Goal: Task Accomplishment & Management: Complete application form

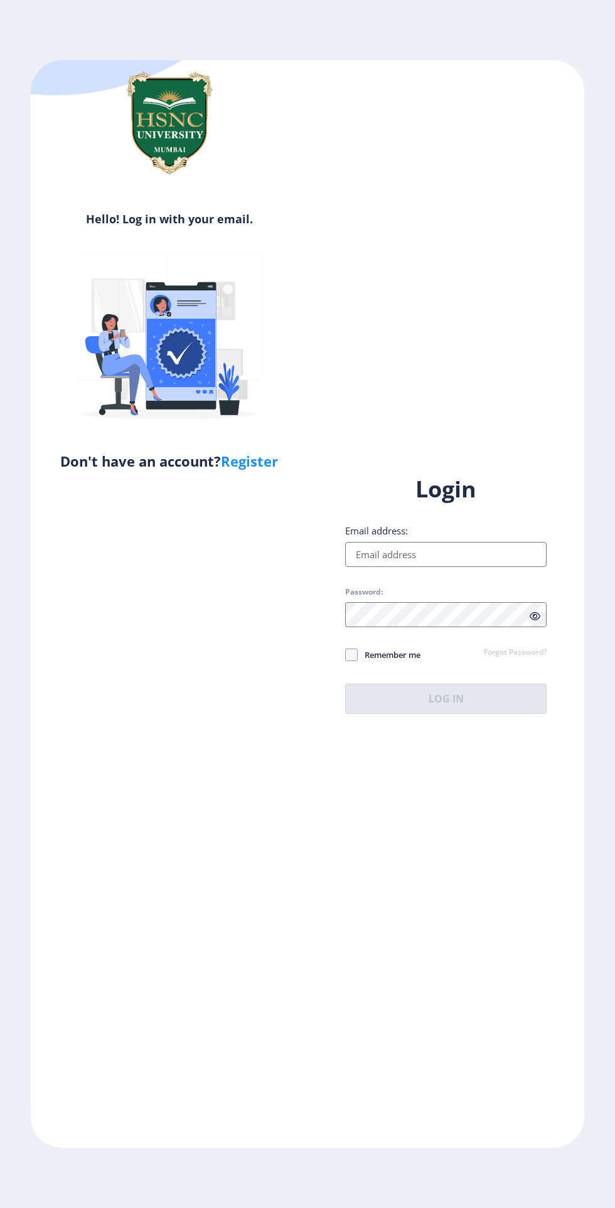
click at [441, 567] on input "Email address:" at bounding box center [445, 554] width 201 height 25
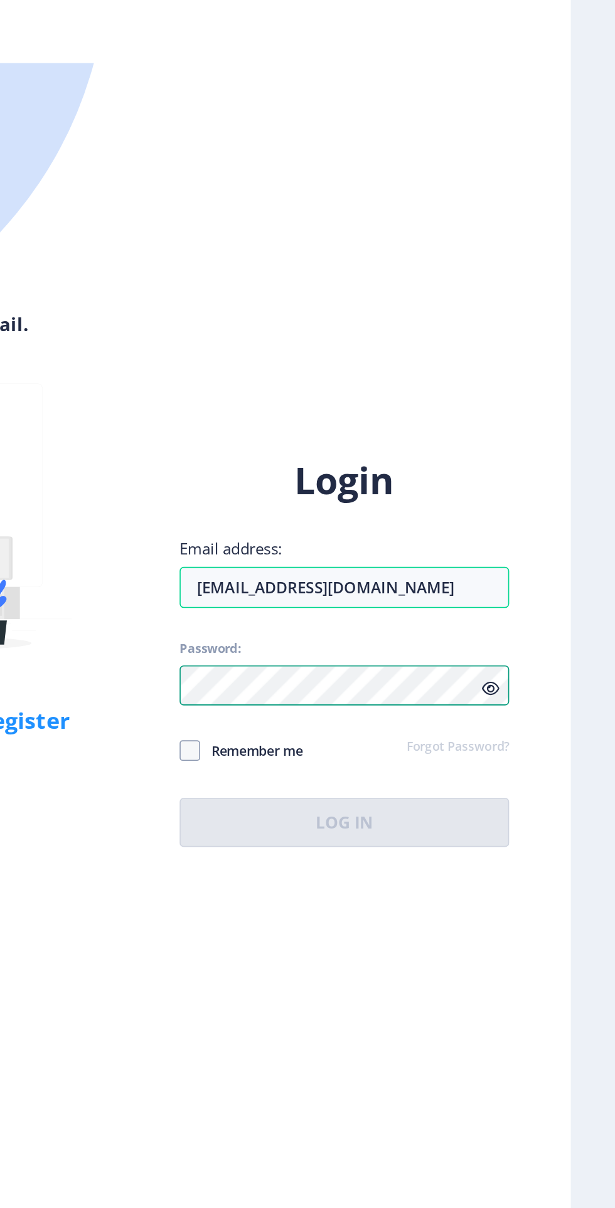
scroll to position [8, 0]
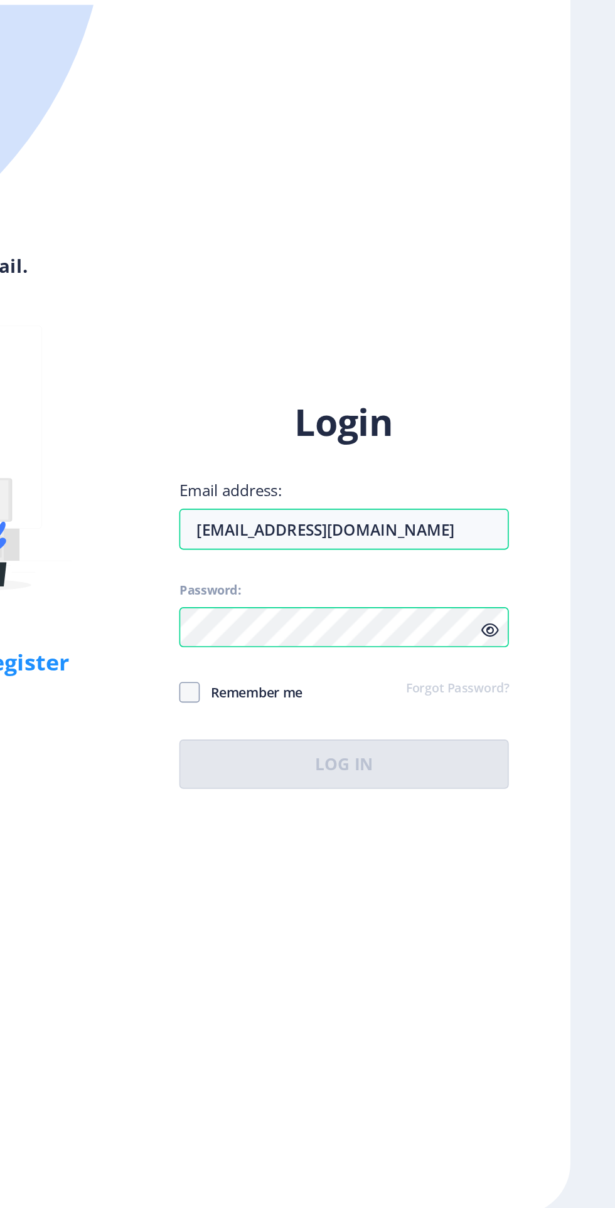
click at [536, 852] on div "Login Email address: [EMAIL_ADDRESS][DOMAIN_NAME] Password: Remember me Forgot …" at bounding box center [445, 768] width 201 height 240
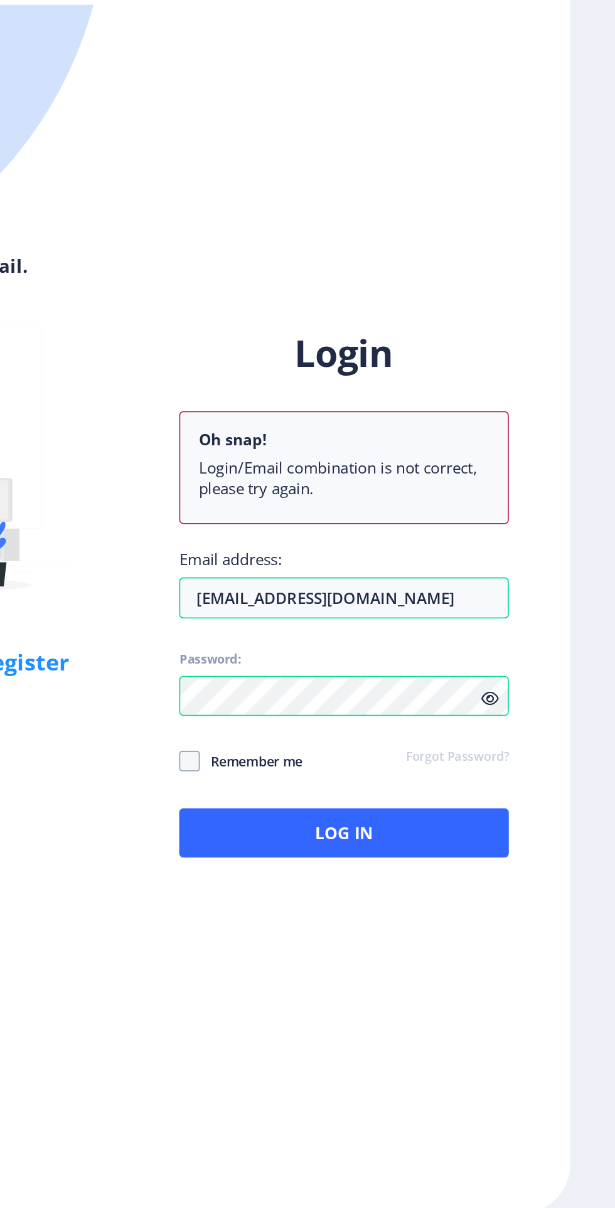
click at [533, 837] on icon at bounding box center [534, 832] width 11 height 9
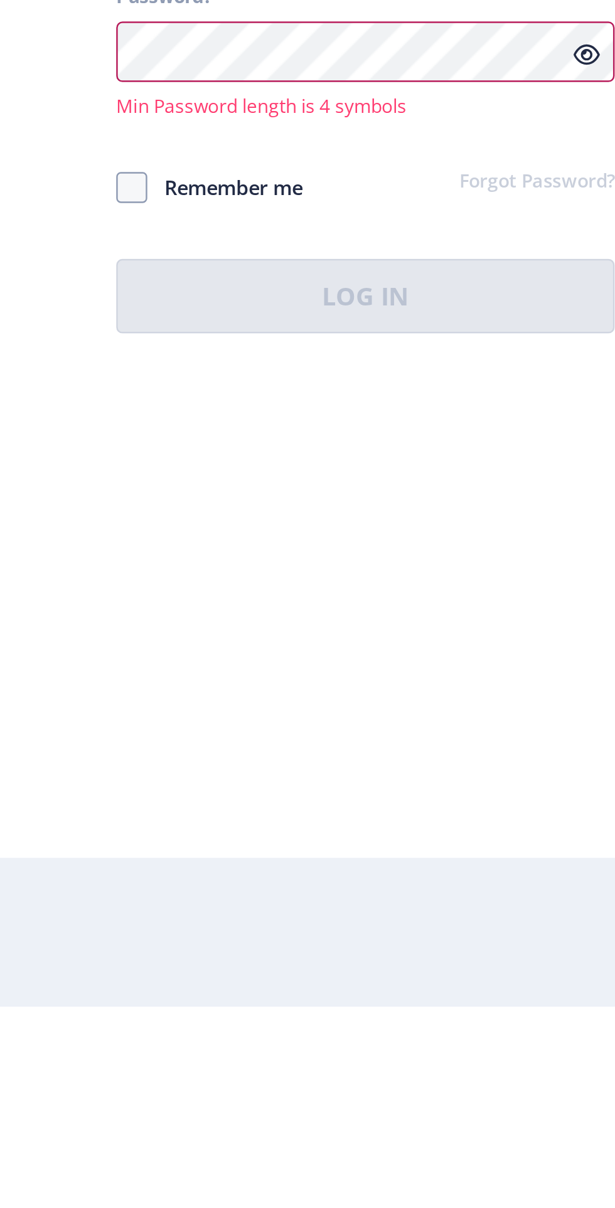
scroll to position [6, 0]
click at [485, 775] on input "[EMAIL_ADDRESS][DOMAIN_NAME]" at bounding box center [445, 761] width 201 height 25
type input "h"
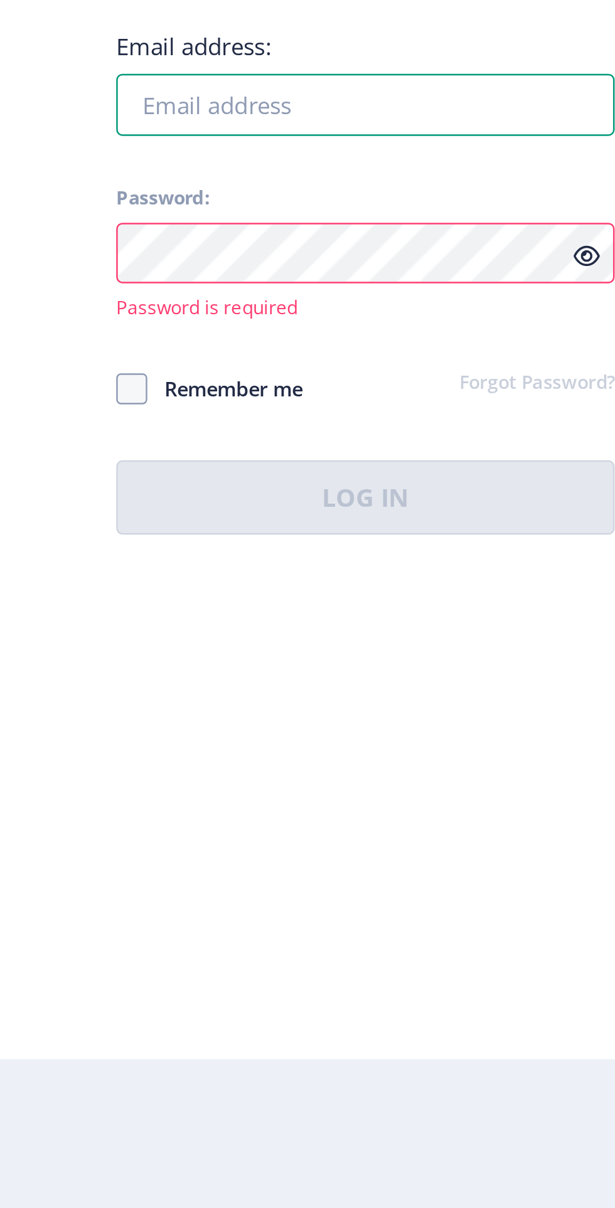
click at [485, 775] on input "Email address:" at bounding box center [445, 761] width 201 height 25
click at [497, 775] on input "Email address:" at bounding box center [445, 761] width 201 height 25
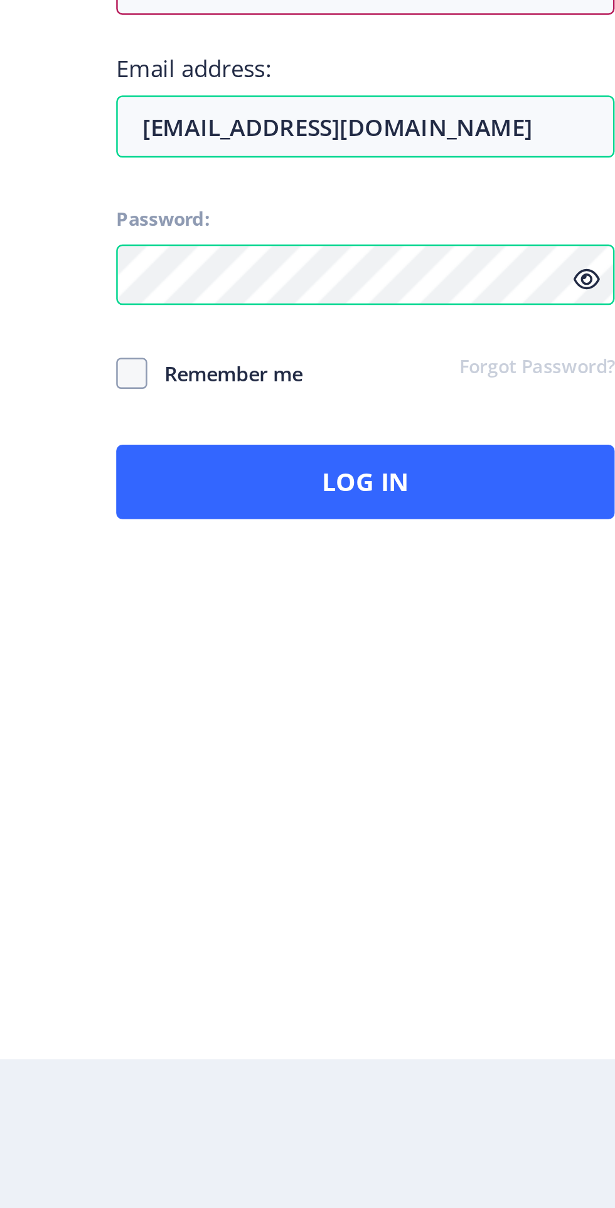
scroll to position [8, 0]
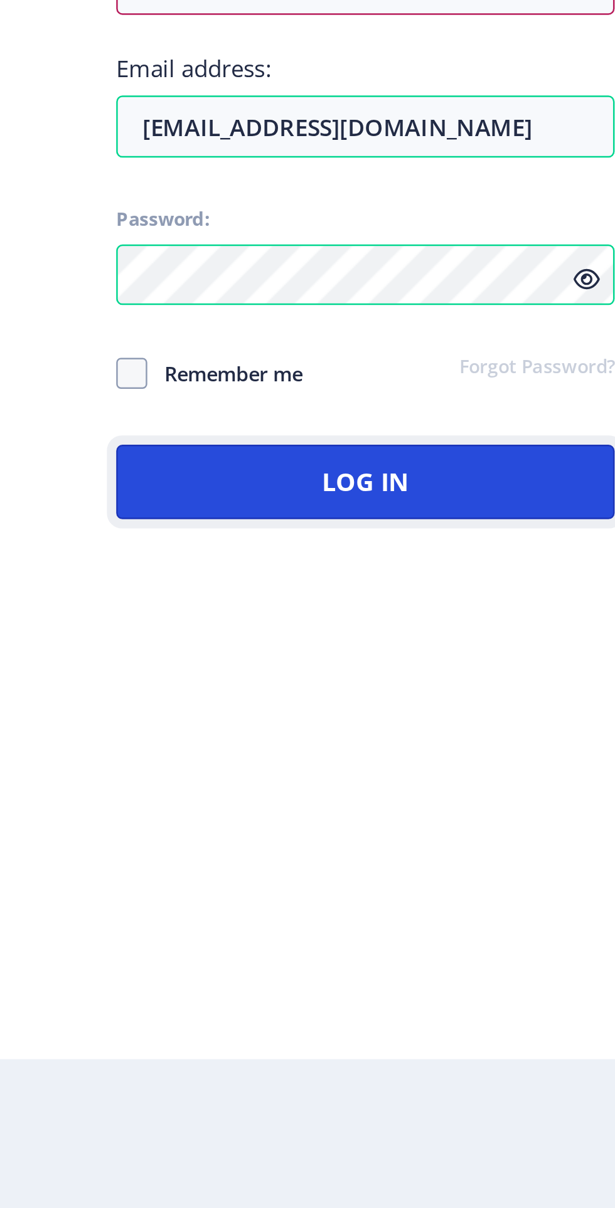
click at [490, 929] on button "Log In" at bounding box center [445, 914] width 201 height 30
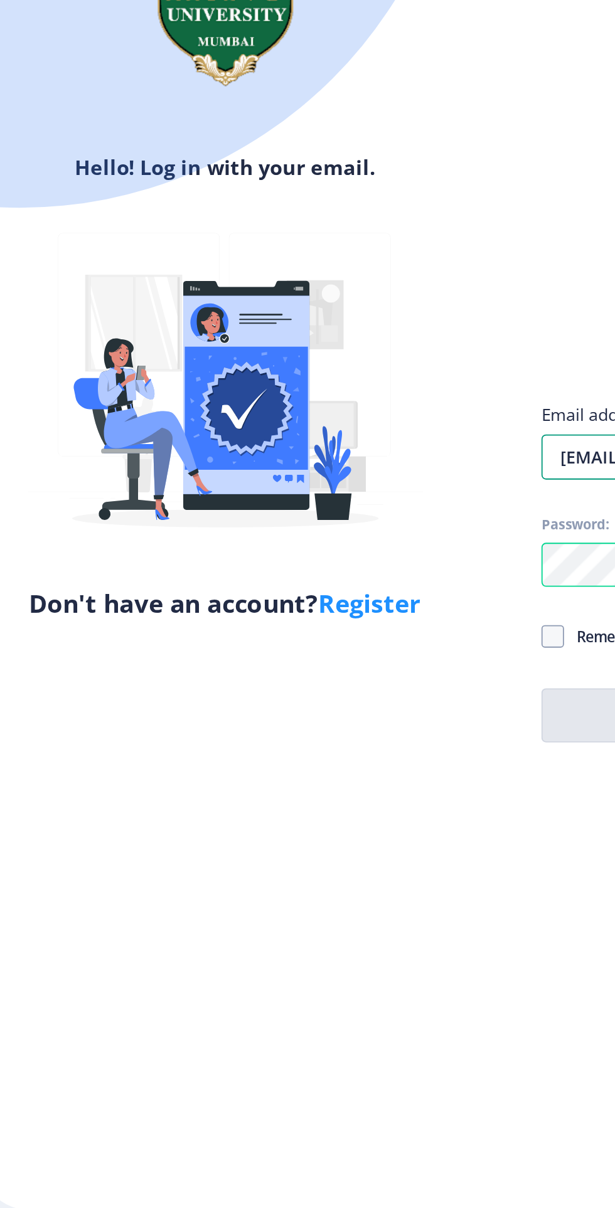
scroll to position [97, 0]
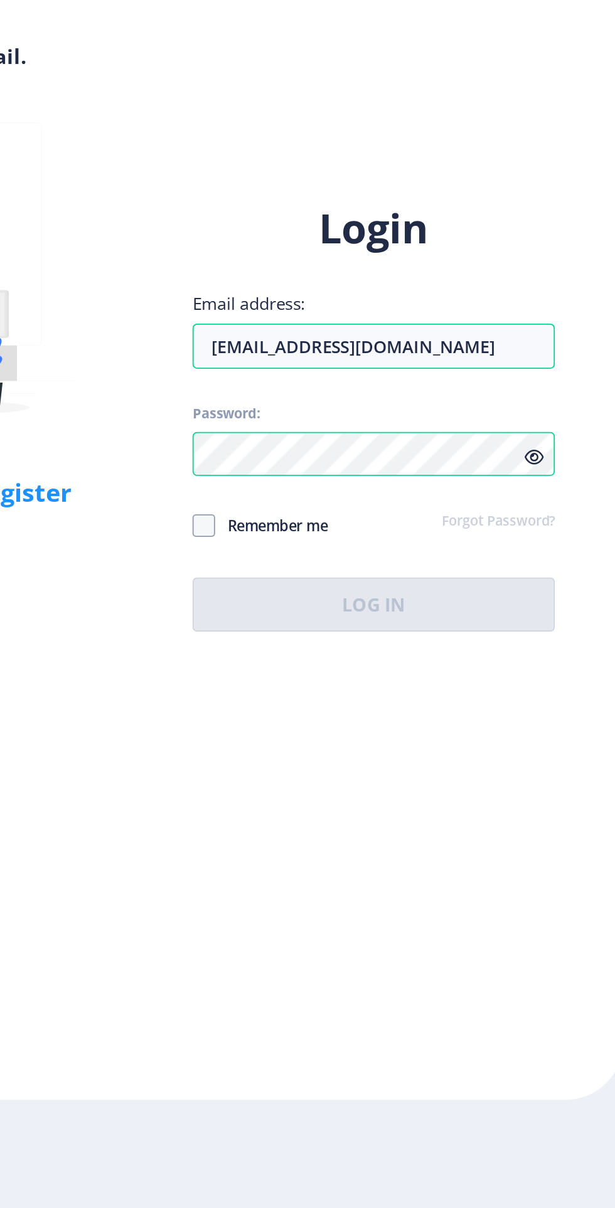
click at [500, 845] on div "Login Email address: [EMAIL_ADDRESS][DOMAIN_NAME] Password: Remember me Forgot …" at bounding box center [445, 768] width 201 height 240
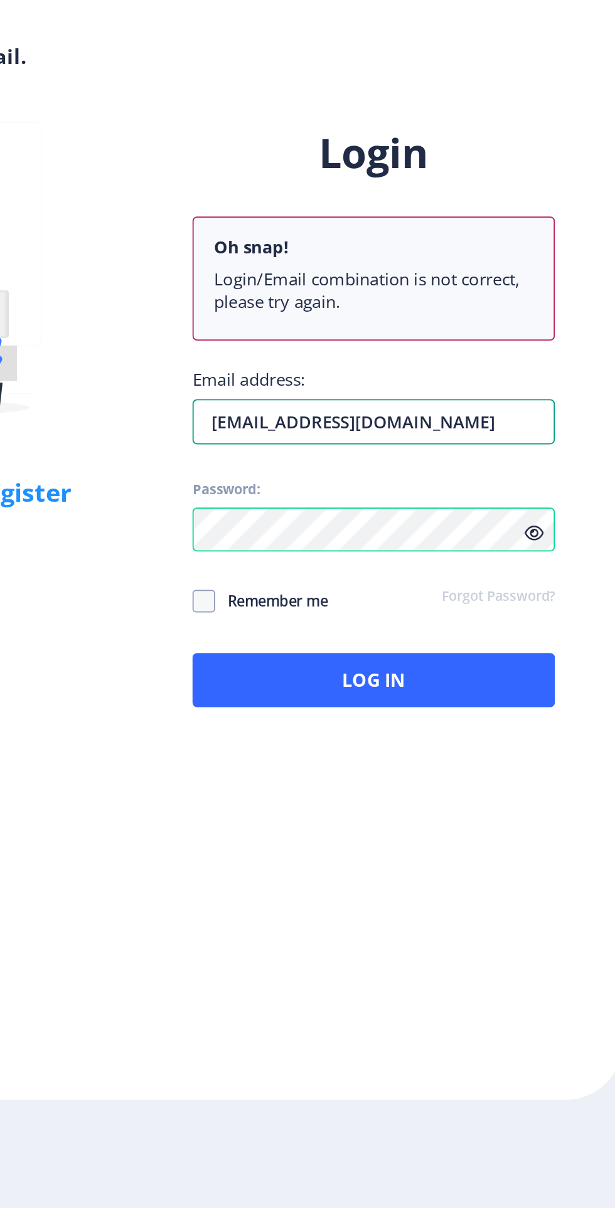
click at [530, 758] on input "[EMAIL_ADDRESS][DOMAIN_NAME]" at bounding box center [445, 770] width 201 height 25
type input "2"
type input "[EMAIL_ADDRESS][DOMAIN_NAME]"
click at [534, 828] on icon at bounding box center [534, 832] width 11 height 9
click at [529, 828] on icon at bounding box center [534, 832] width 11 height 9
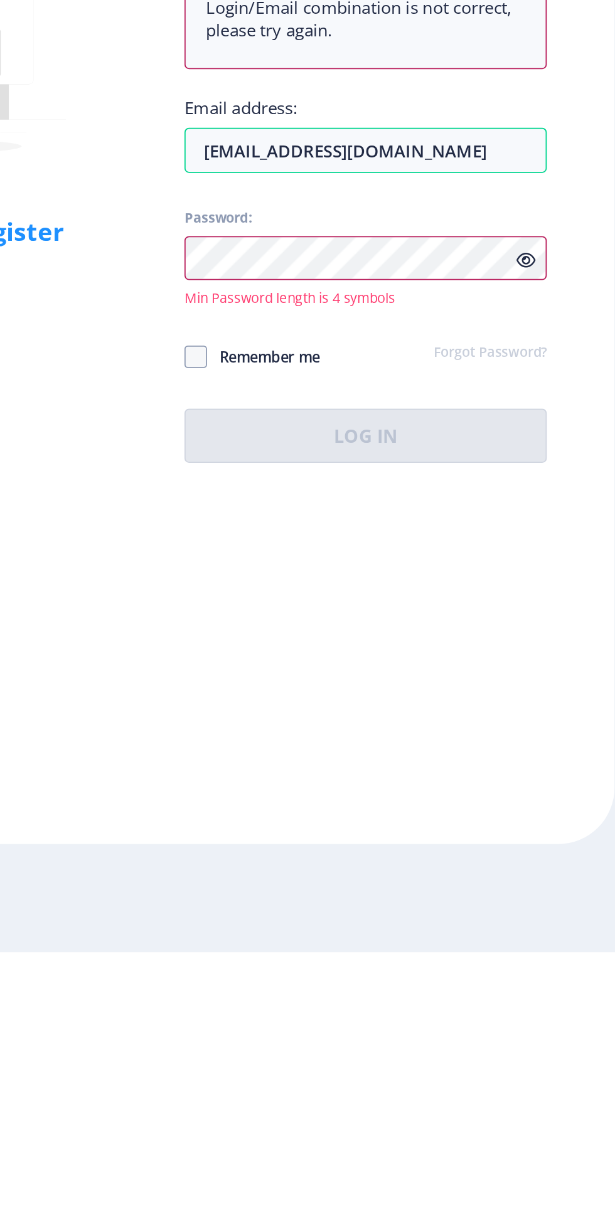
scroll to position [93, 0]
click at [526, 869] on link "Forgot Password?" at bounding box center [515, 874] width 63 height 11
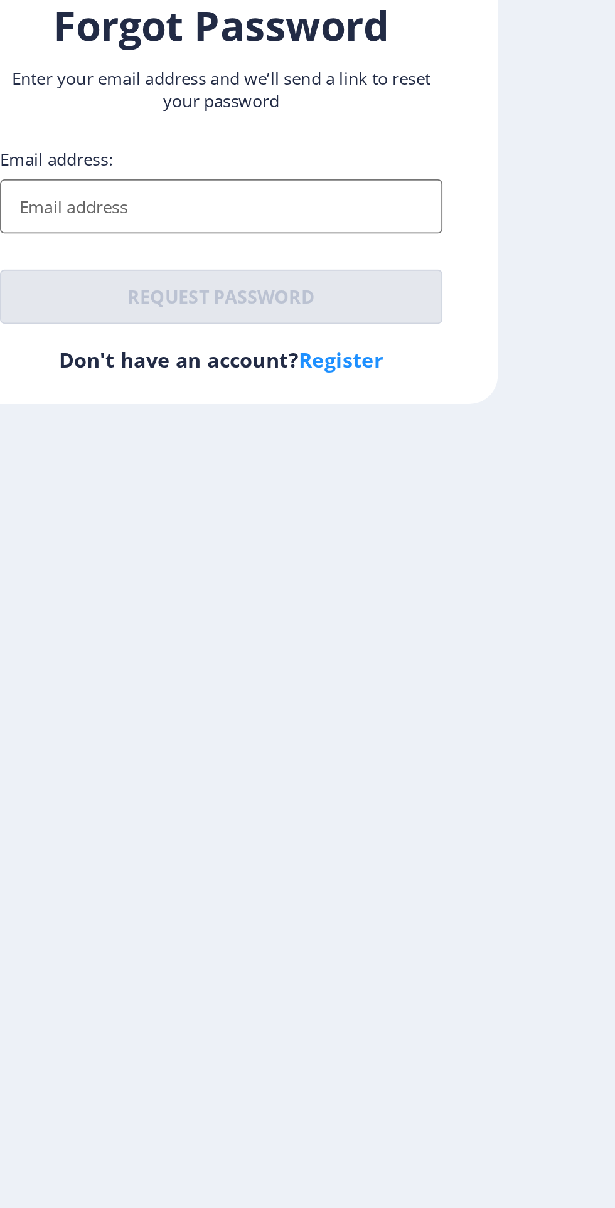
click at [472, 702] on ngx-request-password-page "Forgot Password Enter your email address and we’ll send a link to reset your pa…" at bounding box center [307, 604] width 615 height 313
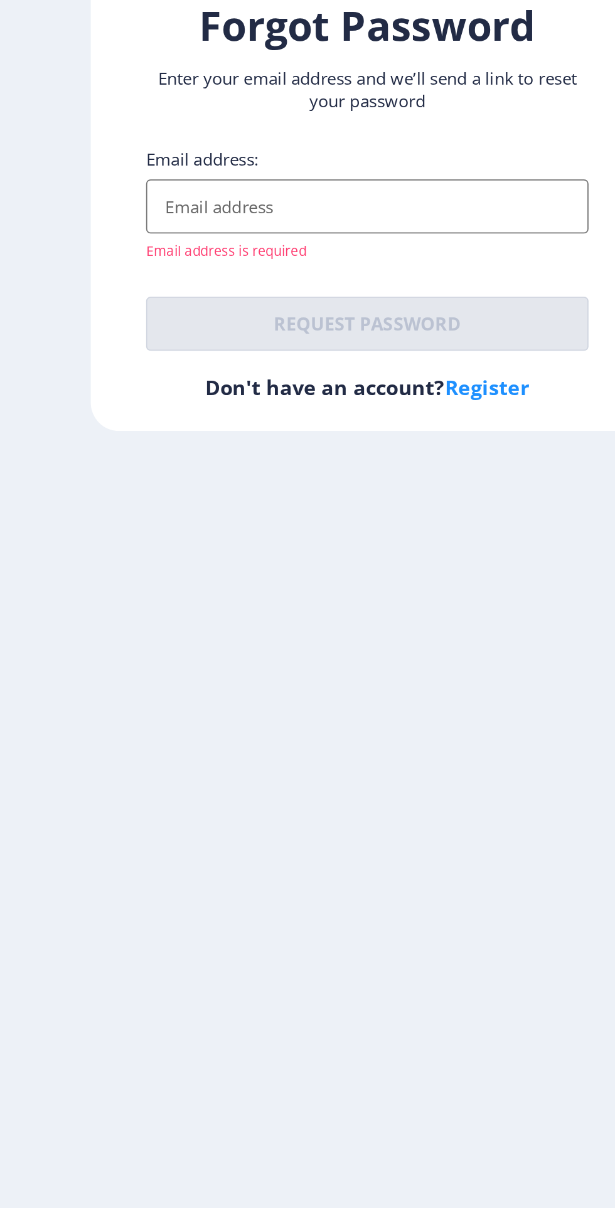
click at [354, 657] on input "Email address:" at bounding box center [307, 643] width 246 height 30
type input "[EMAIL_ADDRESS][DOMAIN_NAME]"
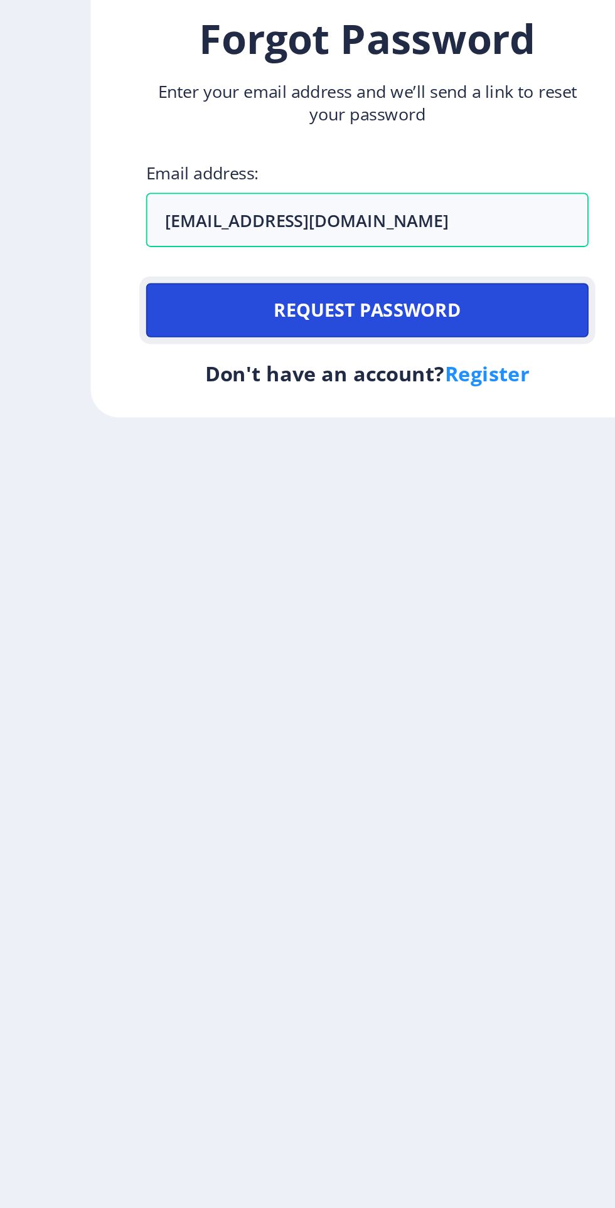
click at [383, 707] on button "Request password" at bounding box center [307, 700] width 246 height 30
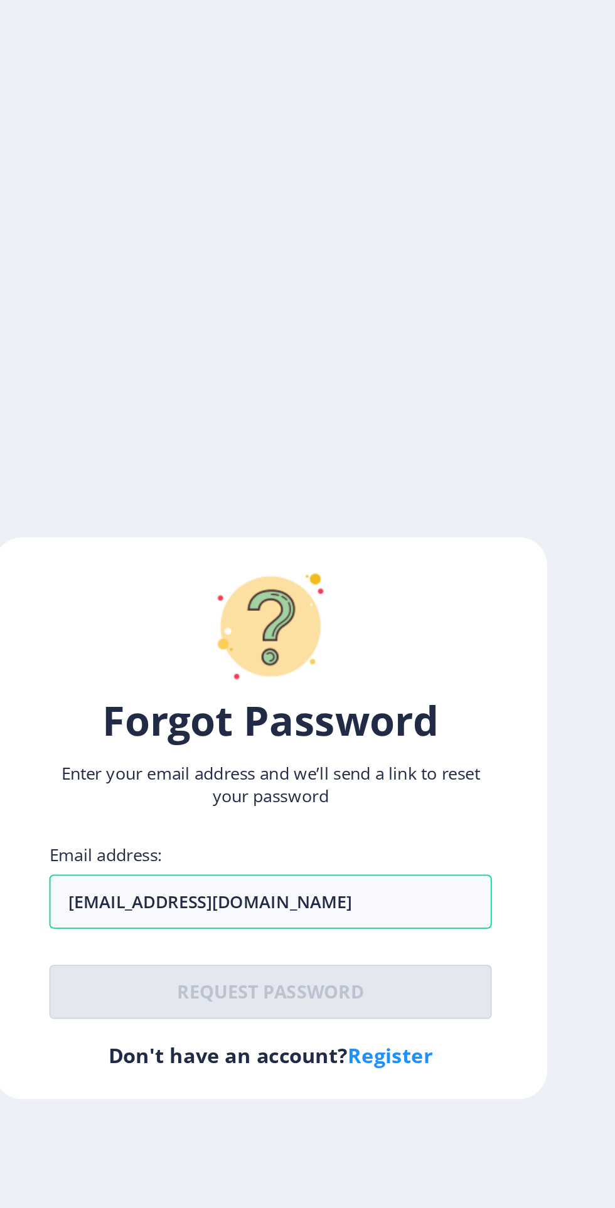
scroll to position [0, 0]
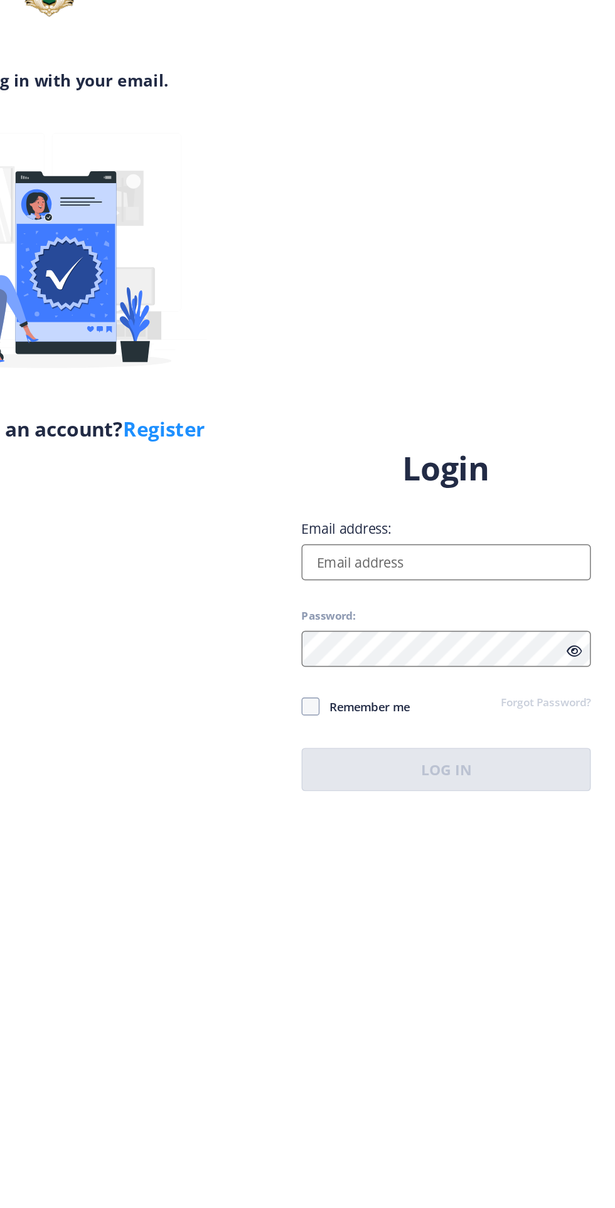
scroll to position [1, 0]
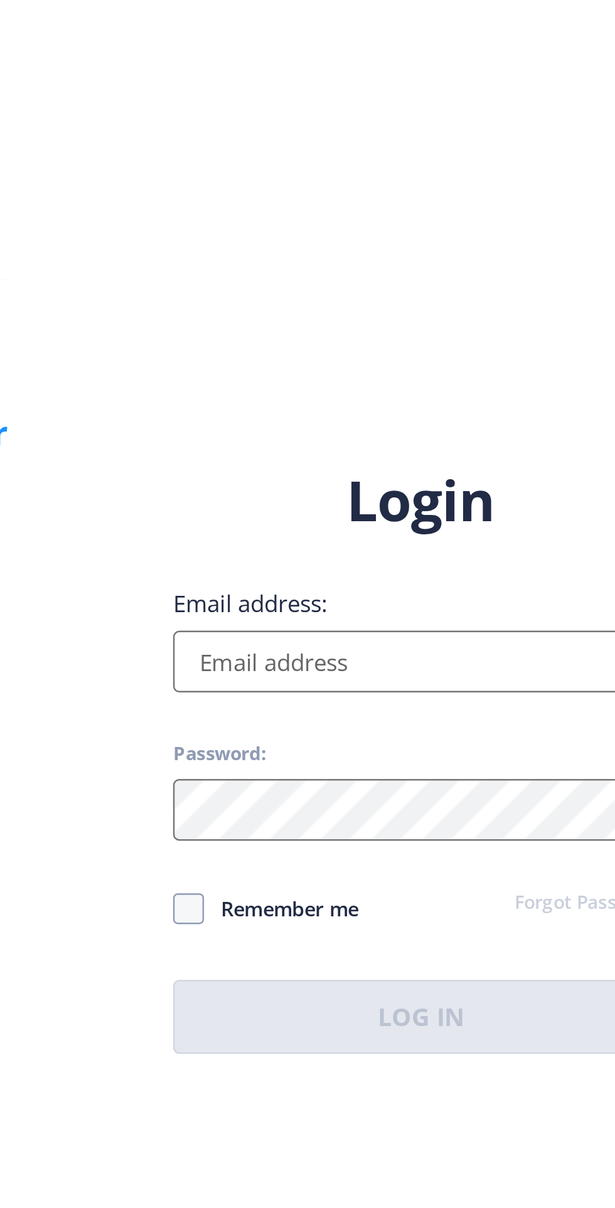
click at [421, 567] on input "Email address:" at bounding box center [445, 554] width 201 height 25
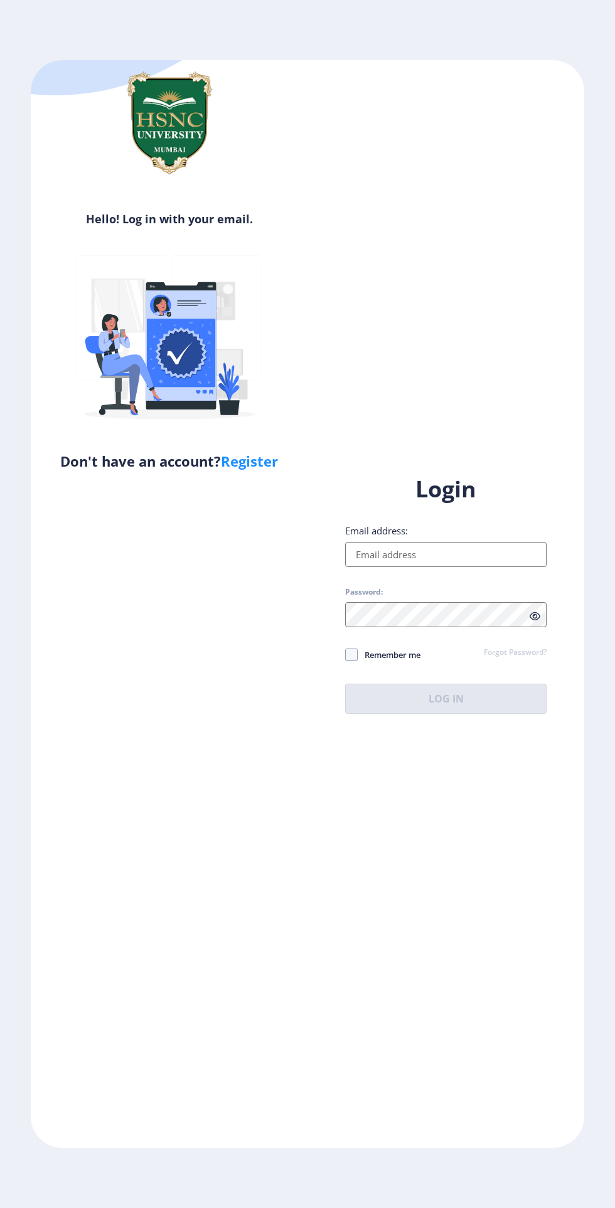
click at [442, 567] on input "Email address:" at bounding box center [445, 554] width 201 height 25
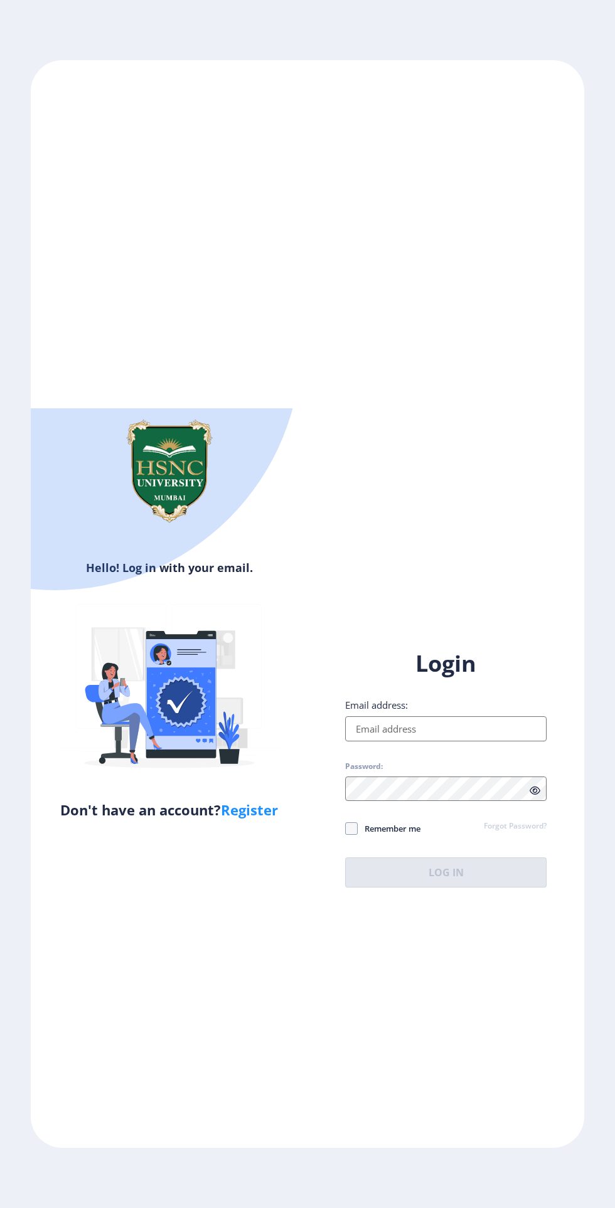
click at [457, 741] on input "Email address:" at bounding box center [445, 728] width 201 height 25
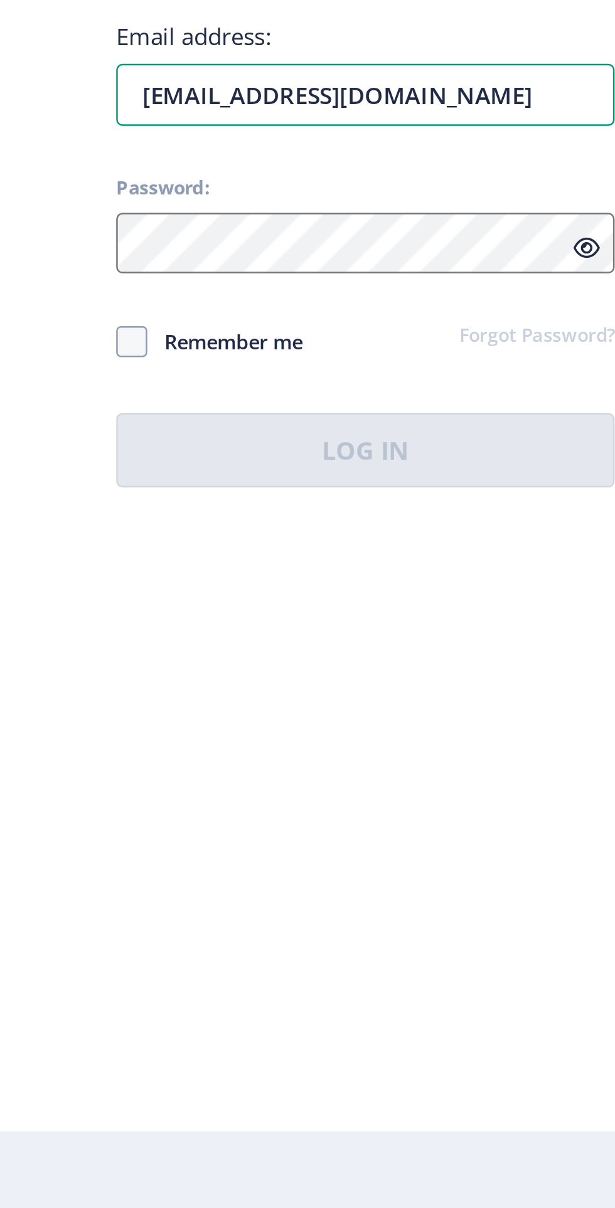
click at [418, 741] on input "harshitaps28@gmail.com" at bounding box center [445, 728] width 201 height 25
type input "harshitaps29@gmail.com"
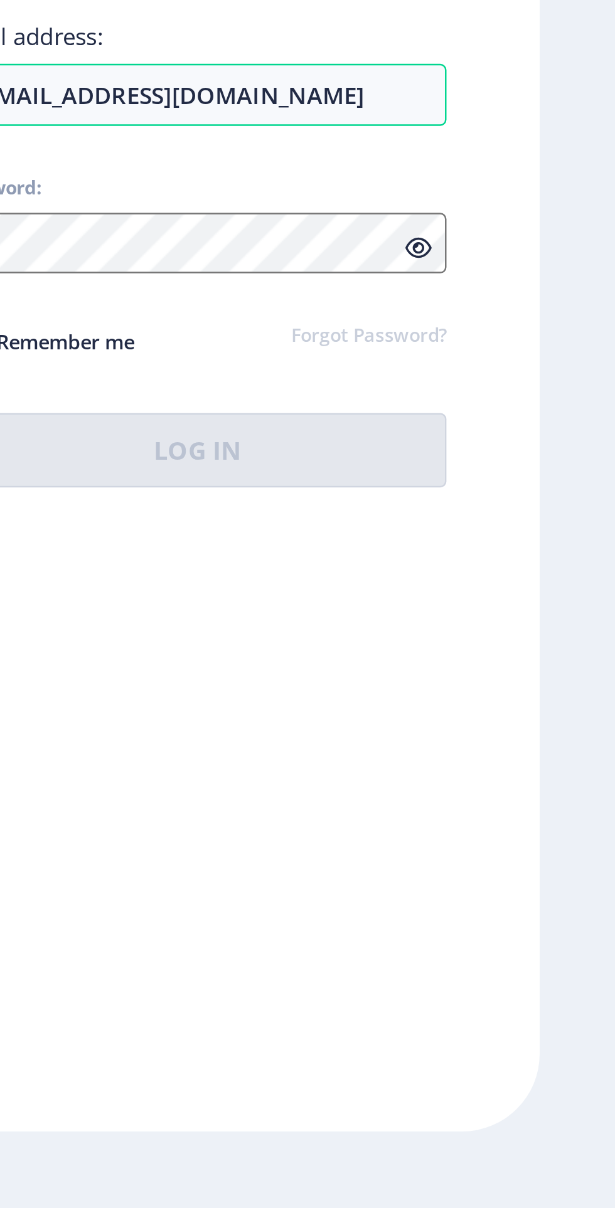
click at [531, 832] on link "Forgot Password?" at bounding box center [515, 826] width 63 height 11
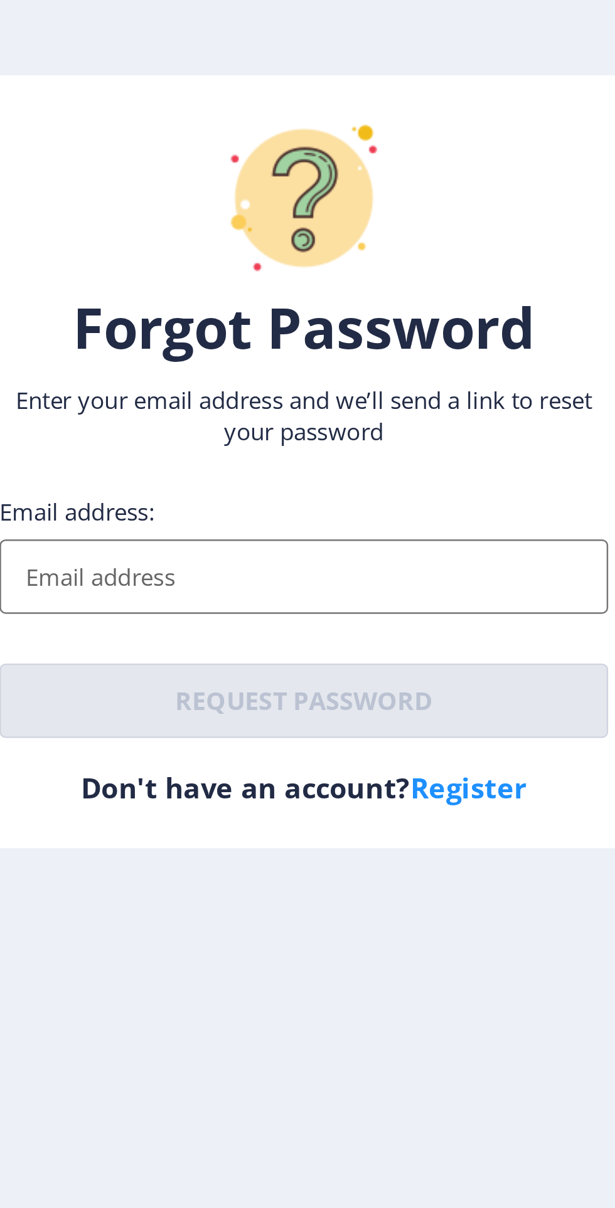
scroll to position [38, 0]
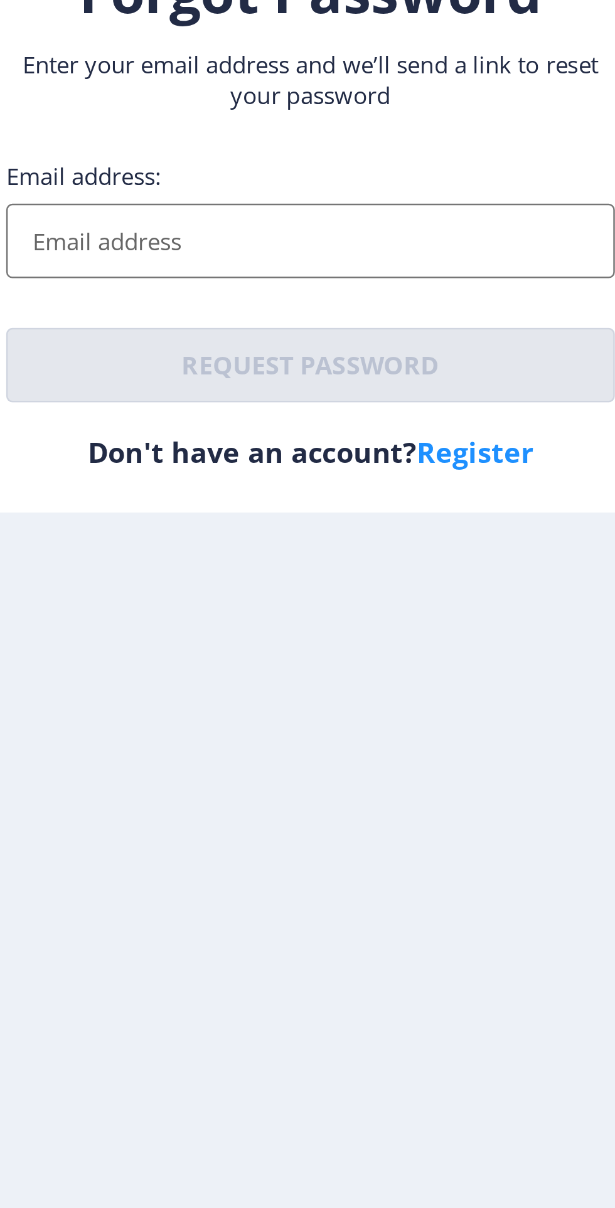
type input "harshitaps29@gmail.com"
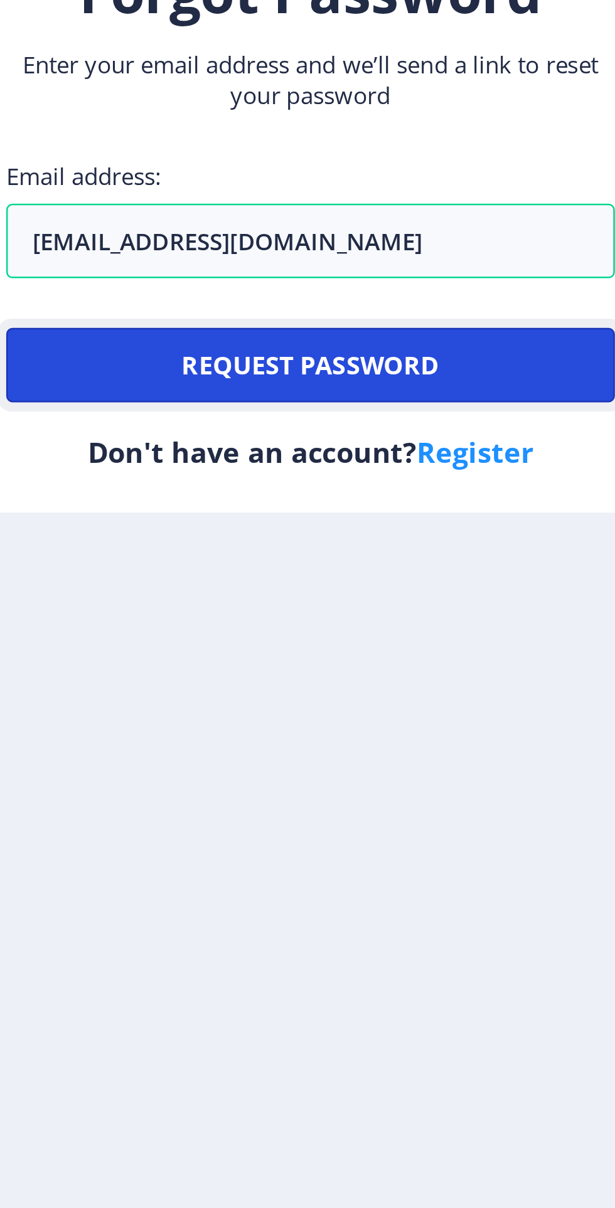
click at [373, 706] on button "Request password" at bounding box center [307, 700] width 246 height 30
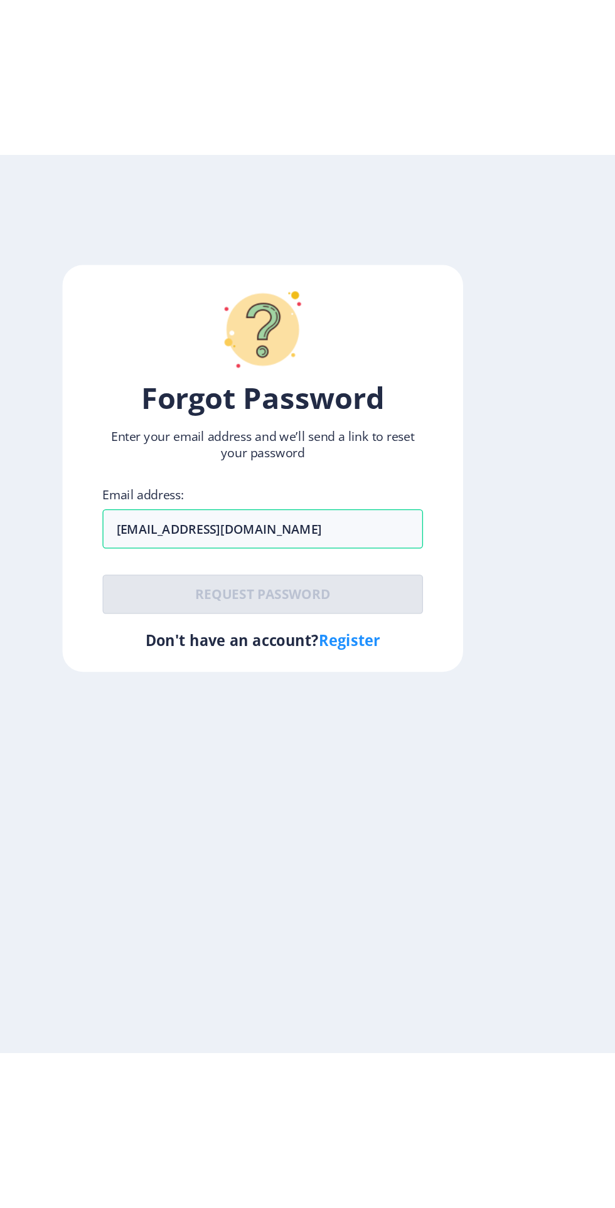
scroll to position [95, 0]
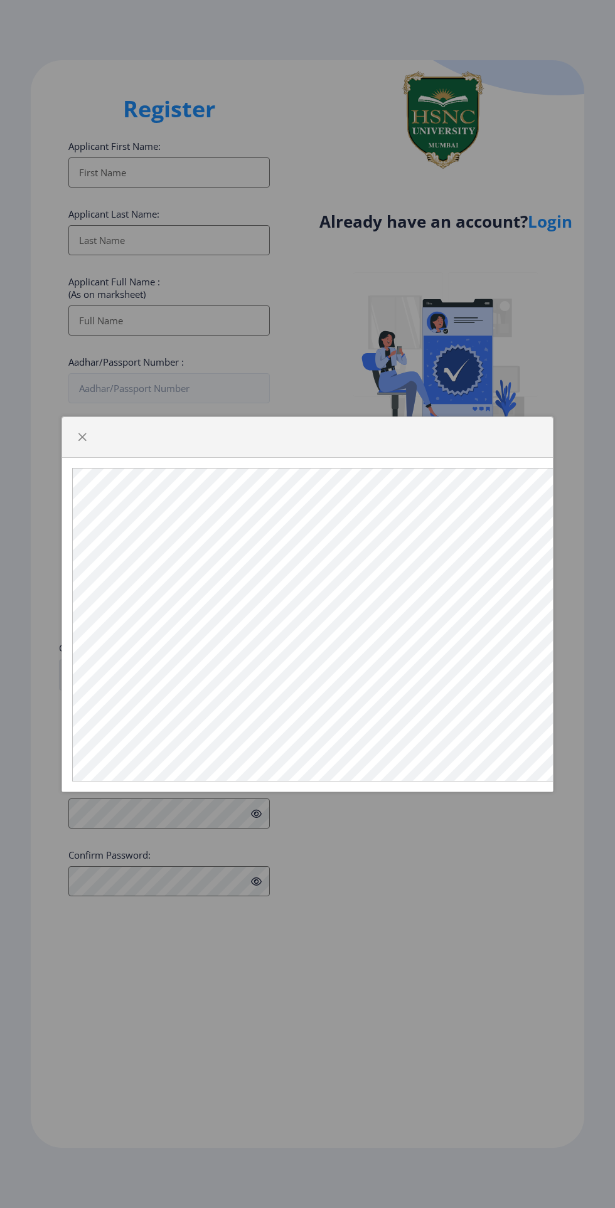
select select
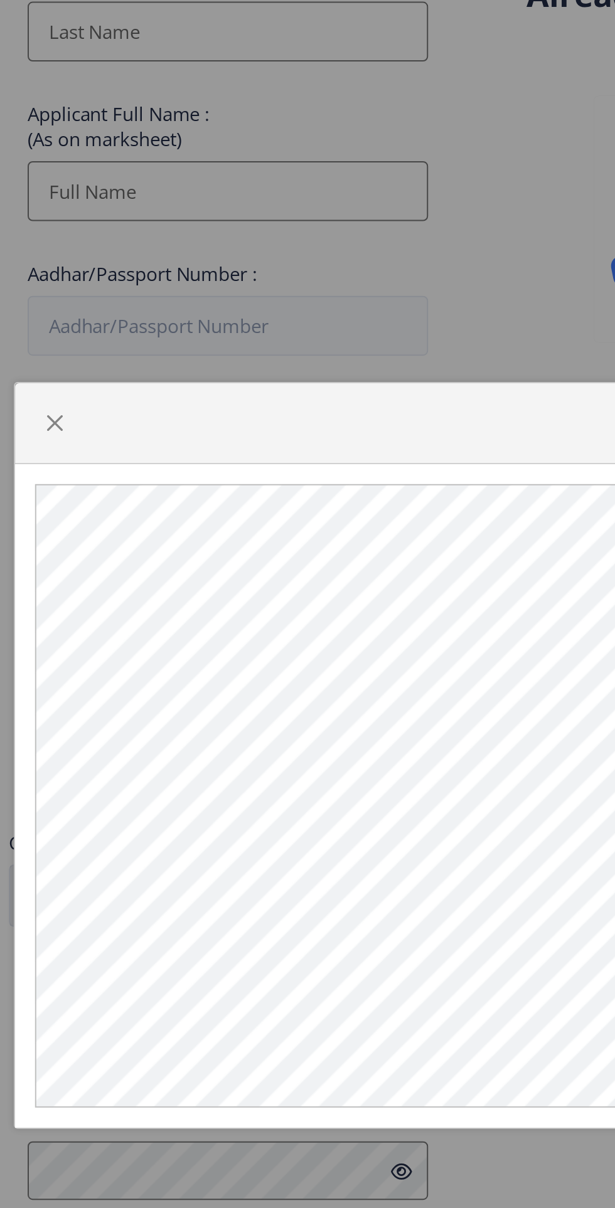
click at [91, 427] on div at bounding box center [82, 437] width 20 height 20
click at [90, 438] on button "button" at bounding box center [82, 437] width 20 height 20
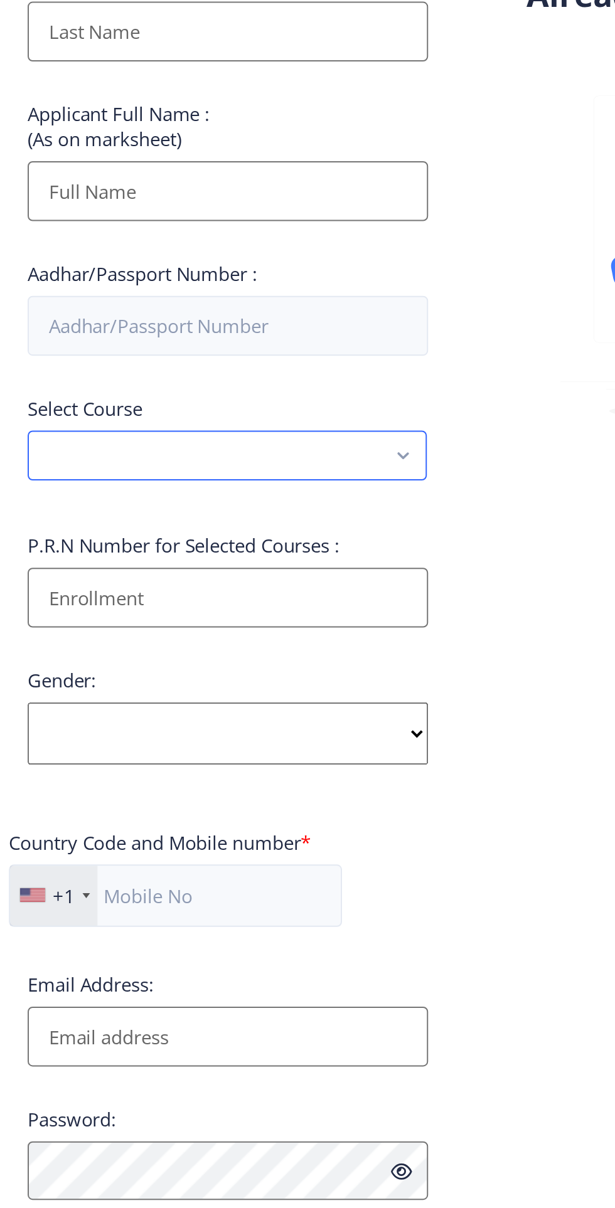
click at [251, 457] on rect "button" at bounding box center [257, 453] width 14 height 14
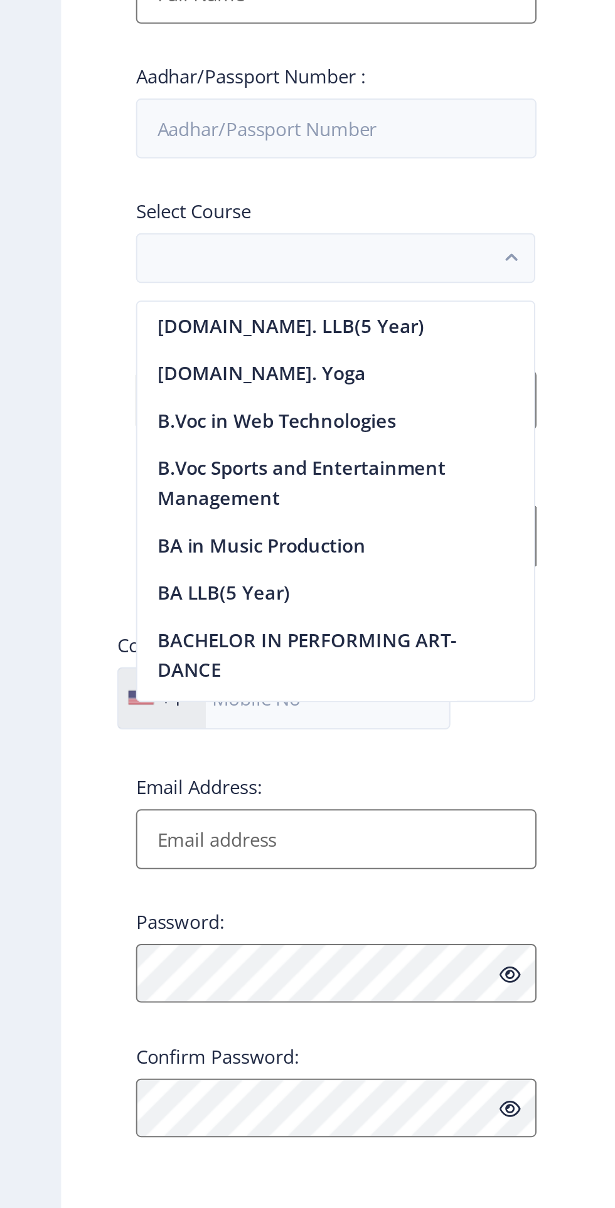
click at [242, 711] on div "Applicant First Name: Applicant Last Name: Applicant Full Name : (As on markshe…" at bounding box center [168, 518] width 201 height 756
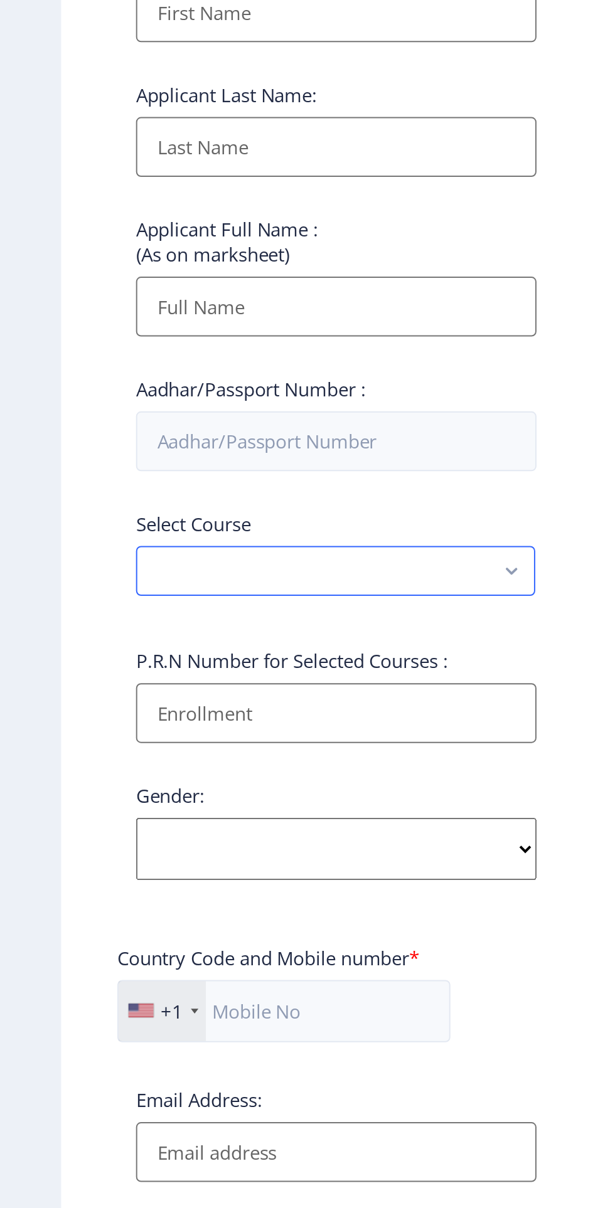
click at [251, 452] on rect "button" at bounding box center [257, 453] width 14 height 14
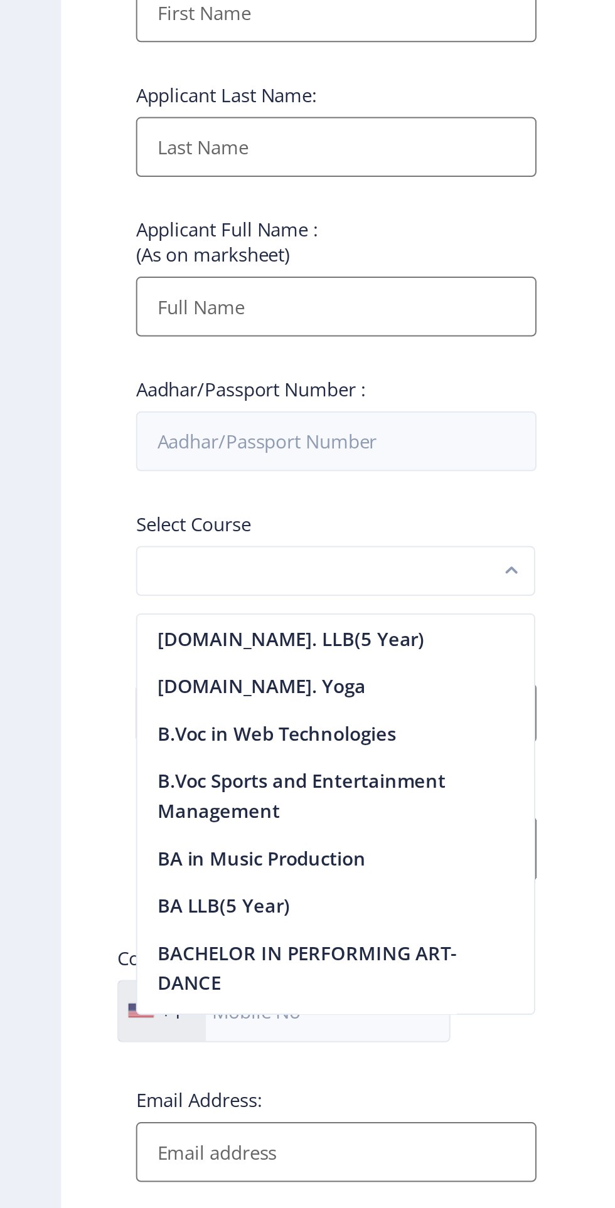
click at [196, 458] on button "button" at bounding box center [168, 453] width 201 height 25
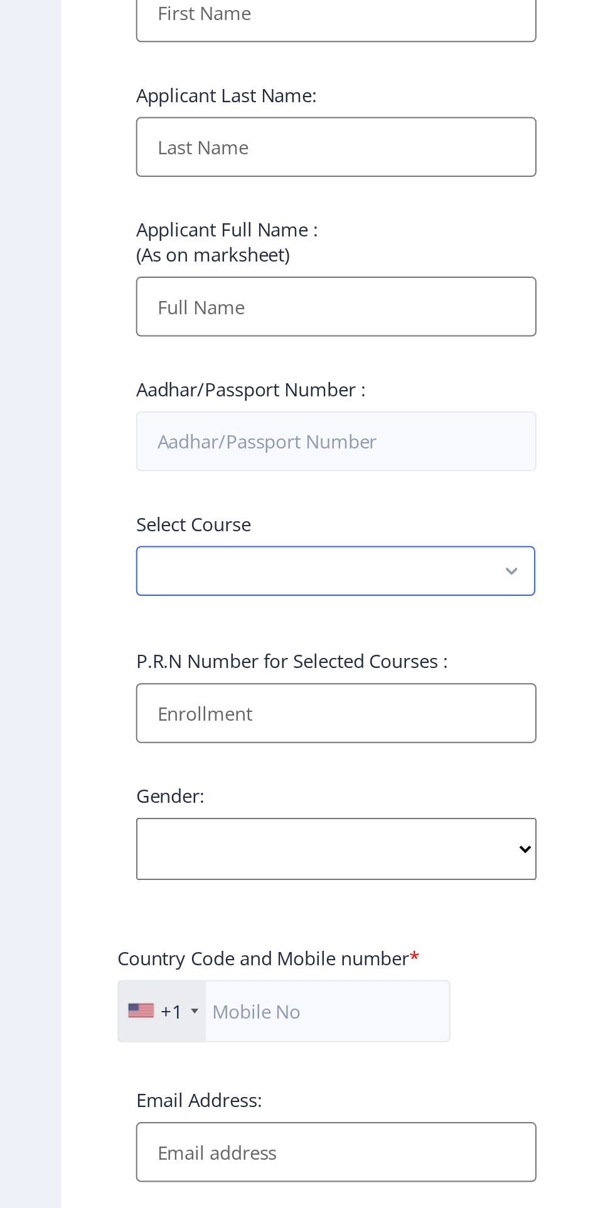
click at [231, 466] on button "button" at bounding box center [168, 453] width 201 height 25
